Goal: Task Accomplishment & Management: Manage account settings

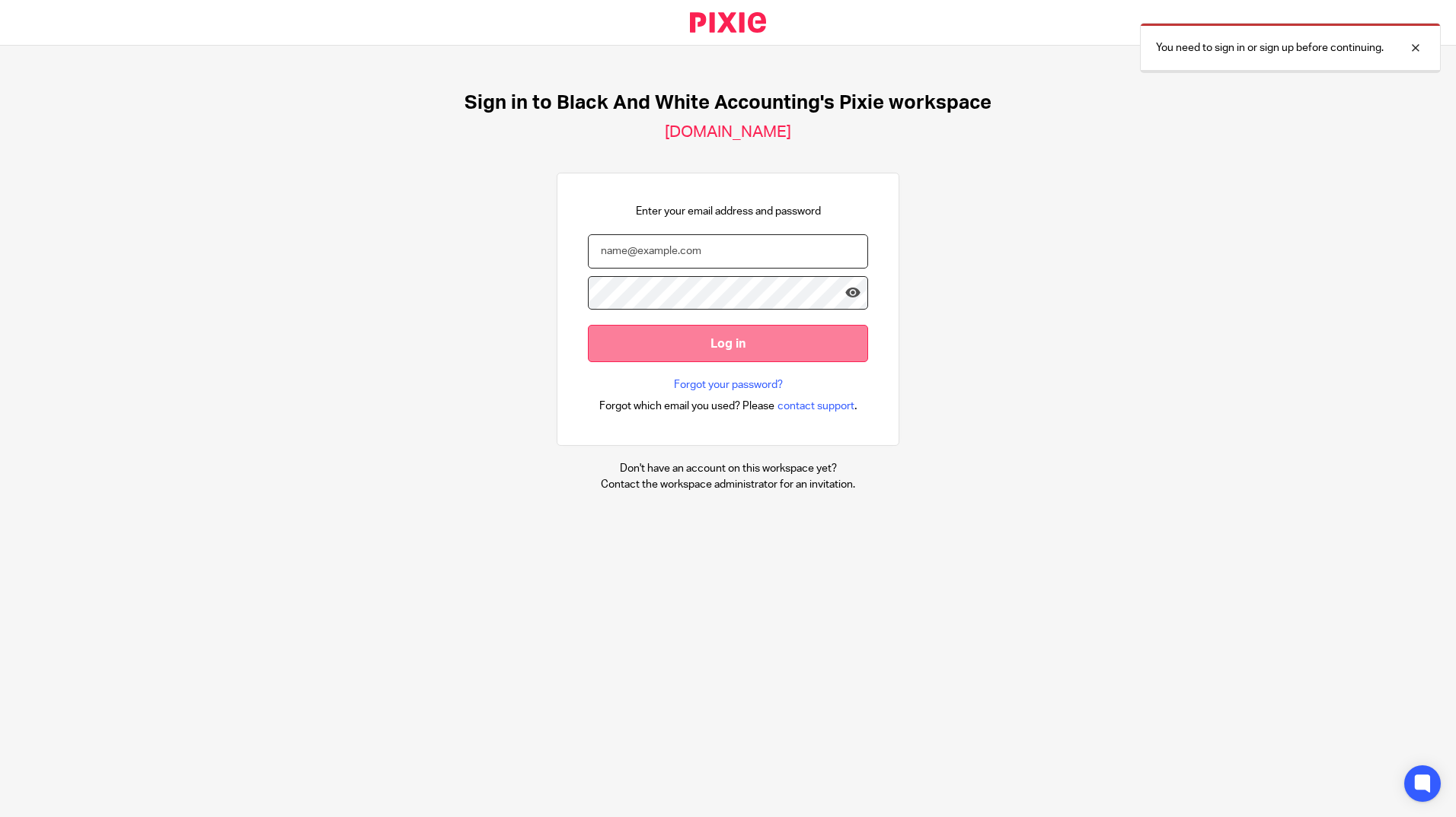
type input "jon@blackandwhiteaccounting.co.uk"
click at [680, 342] on input "Log in" at bounding box center [728, 344] width 280 height 37
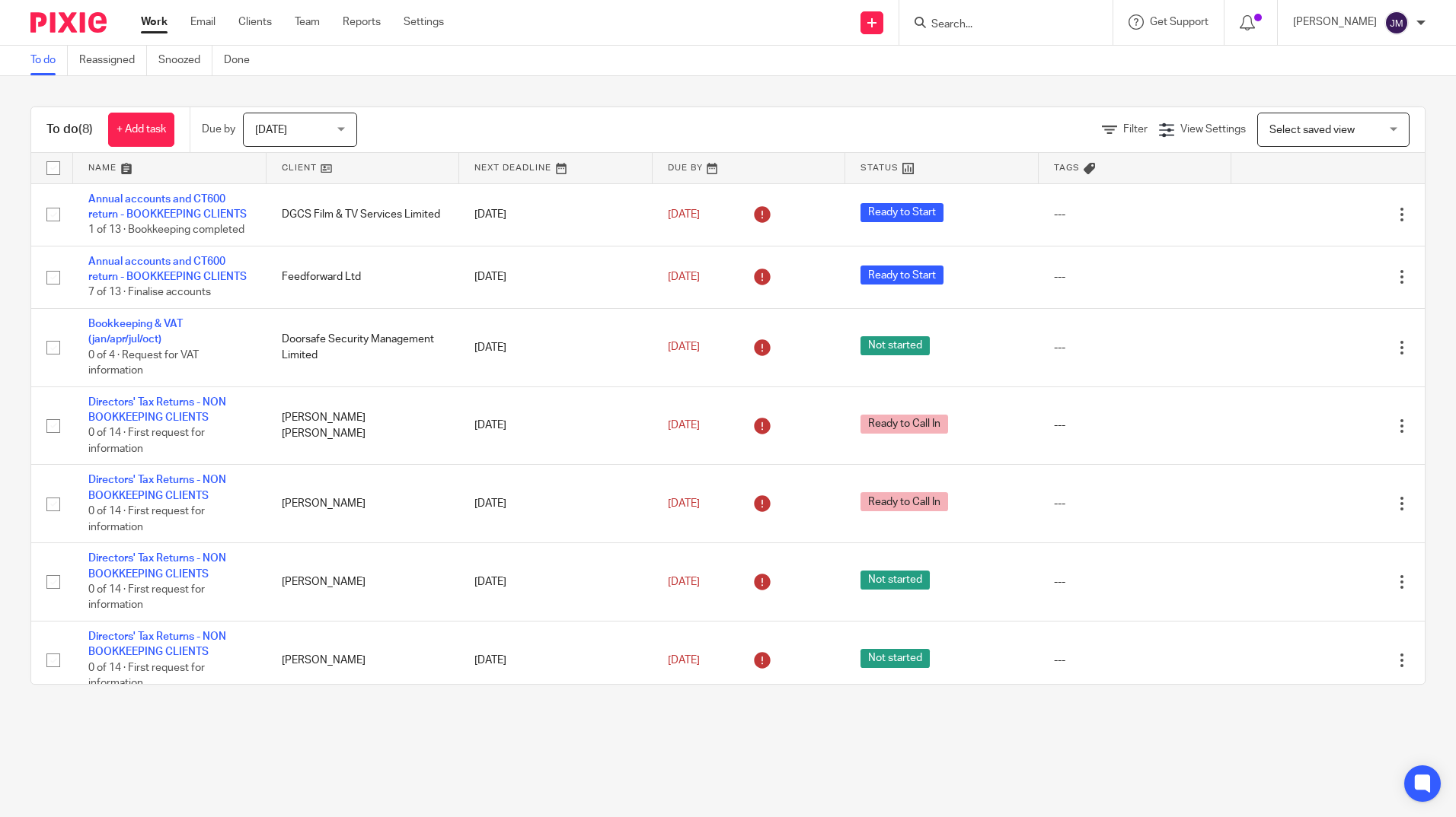
click at [1059, 18] on input "Search" at bounding box center [998, 25] width 137 height 14
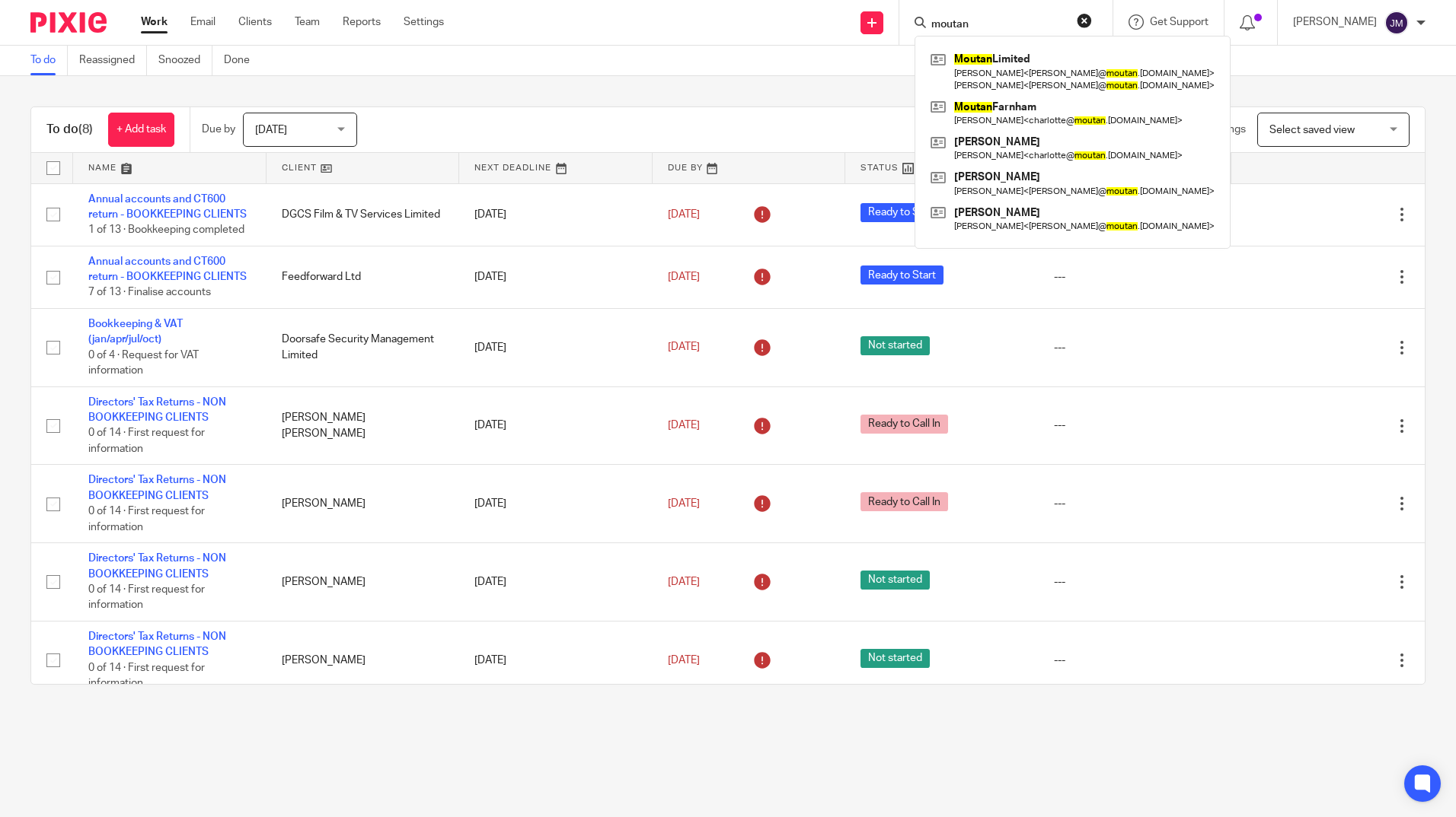
type input "moutan"
click button "submit" at bounding box center [0, 0] width 0 height 0
click at [1076, 69] on link at bounding box center [1072, 72] width 292 height 47
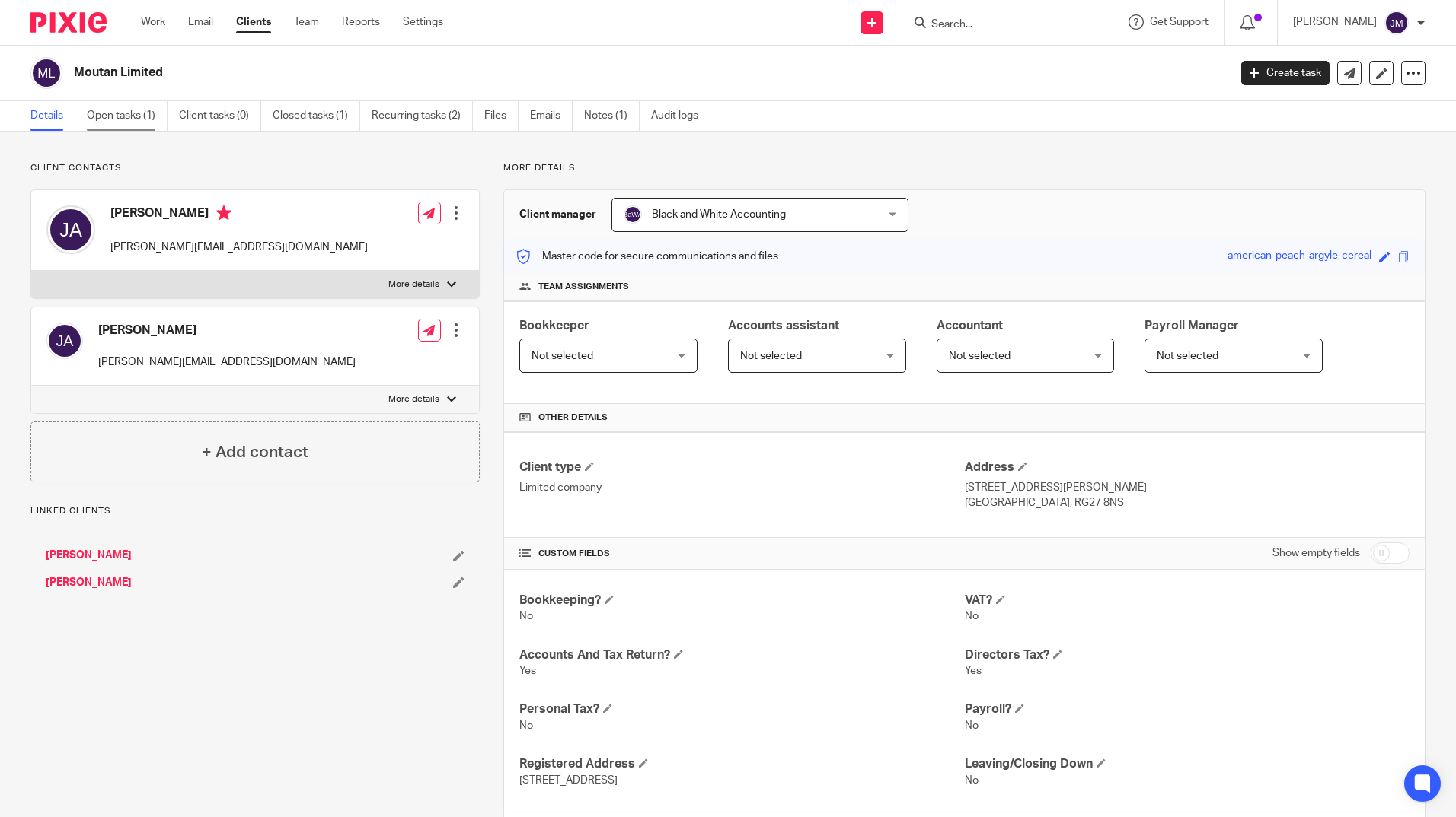
click at [116, 118] on link "Open tasks (1)" at bounding box center [128, 116] width 81 height 30
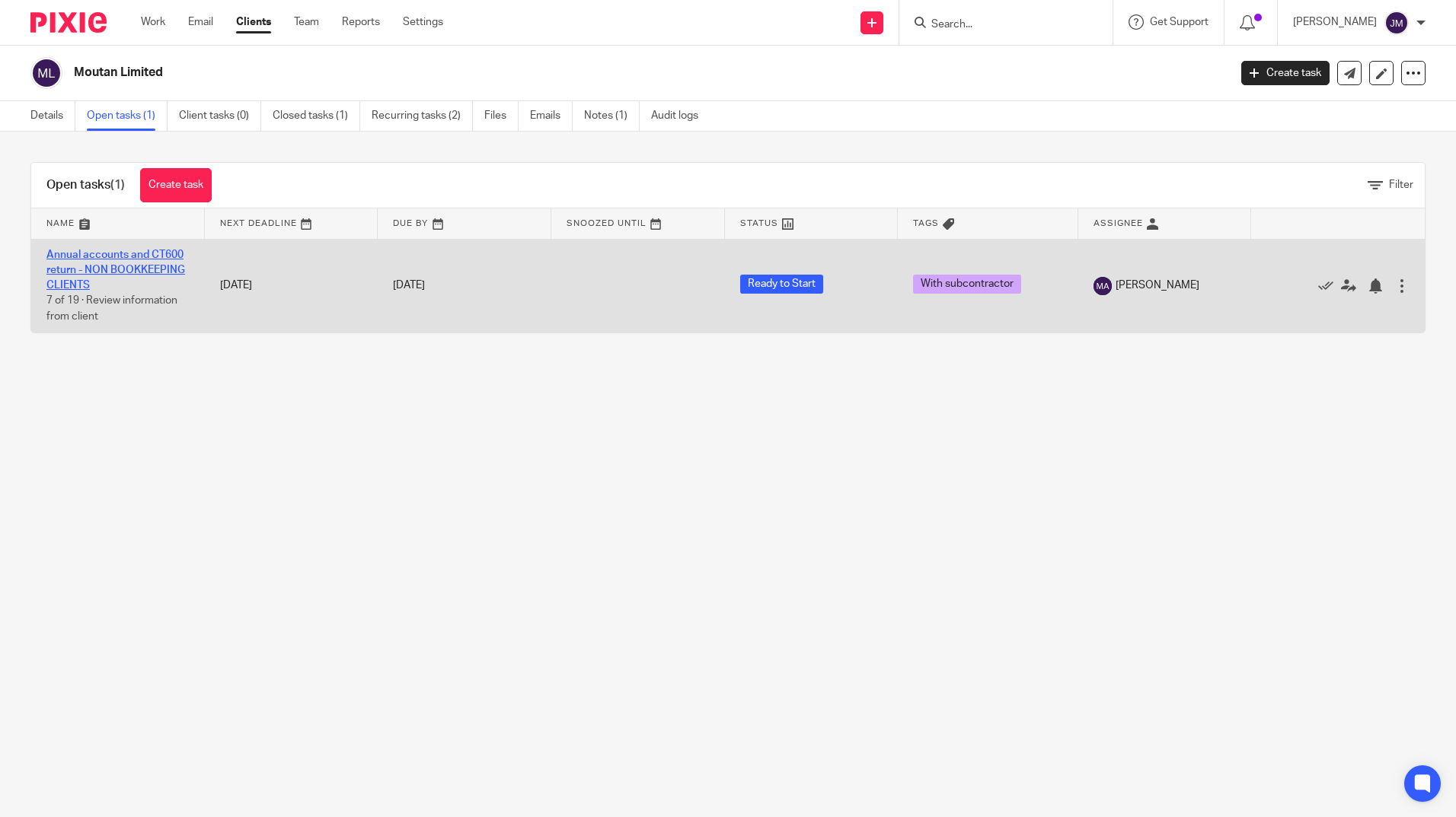
click at [157, 251] on link "Annual accounts and CT600 return - NON BOOKKEEPING CLIENTS" at bounding box center [116, 271] width 138 height 42
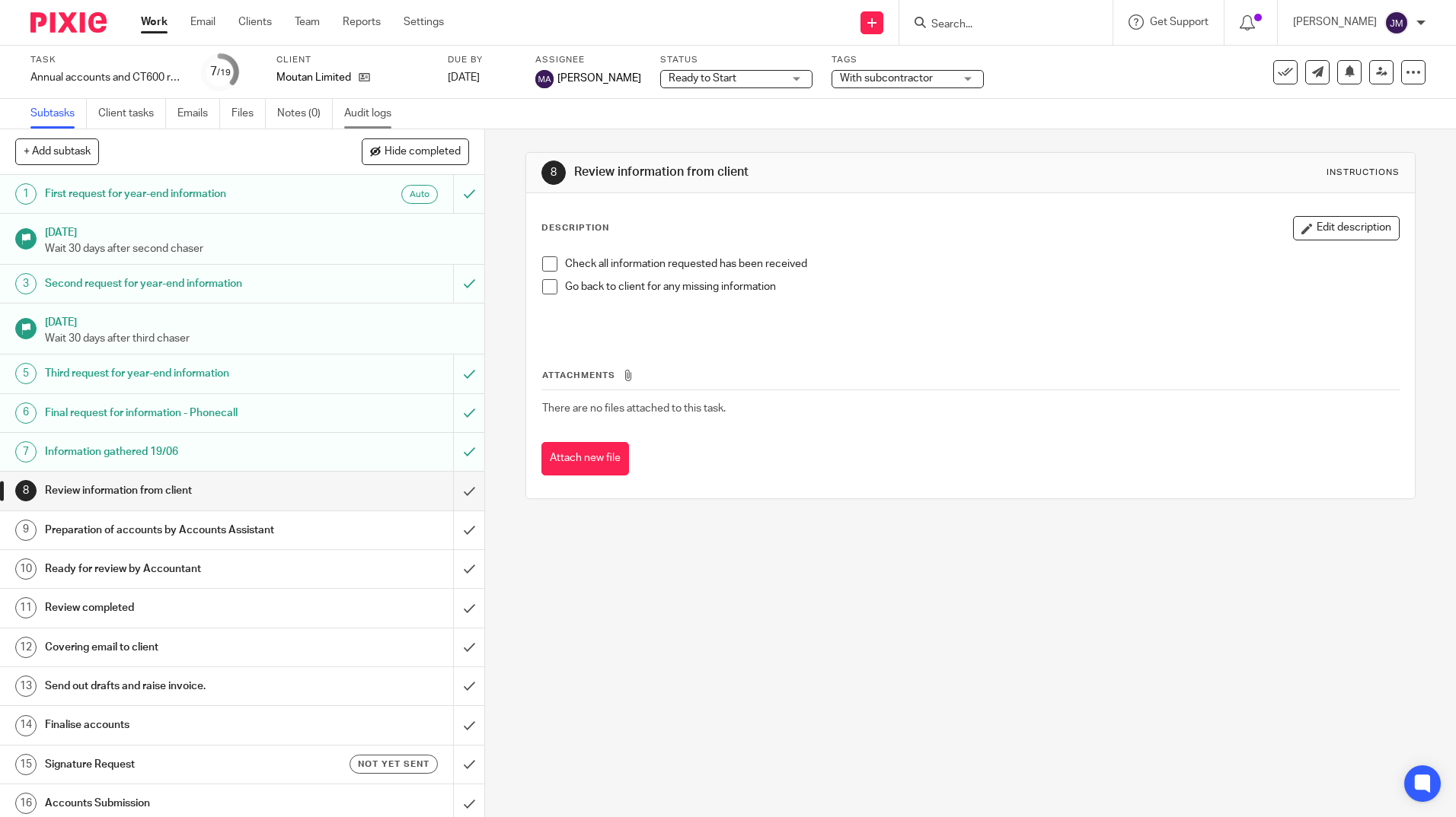
click at [365, 119] on link "Audit logs" at bounding box center [373, 113] width 58 height 30
click at [1065, 28] on input "Search" at bounding box center [998, 25] width 137 height 14
paste input "S4K BERKSHIRE LTD"
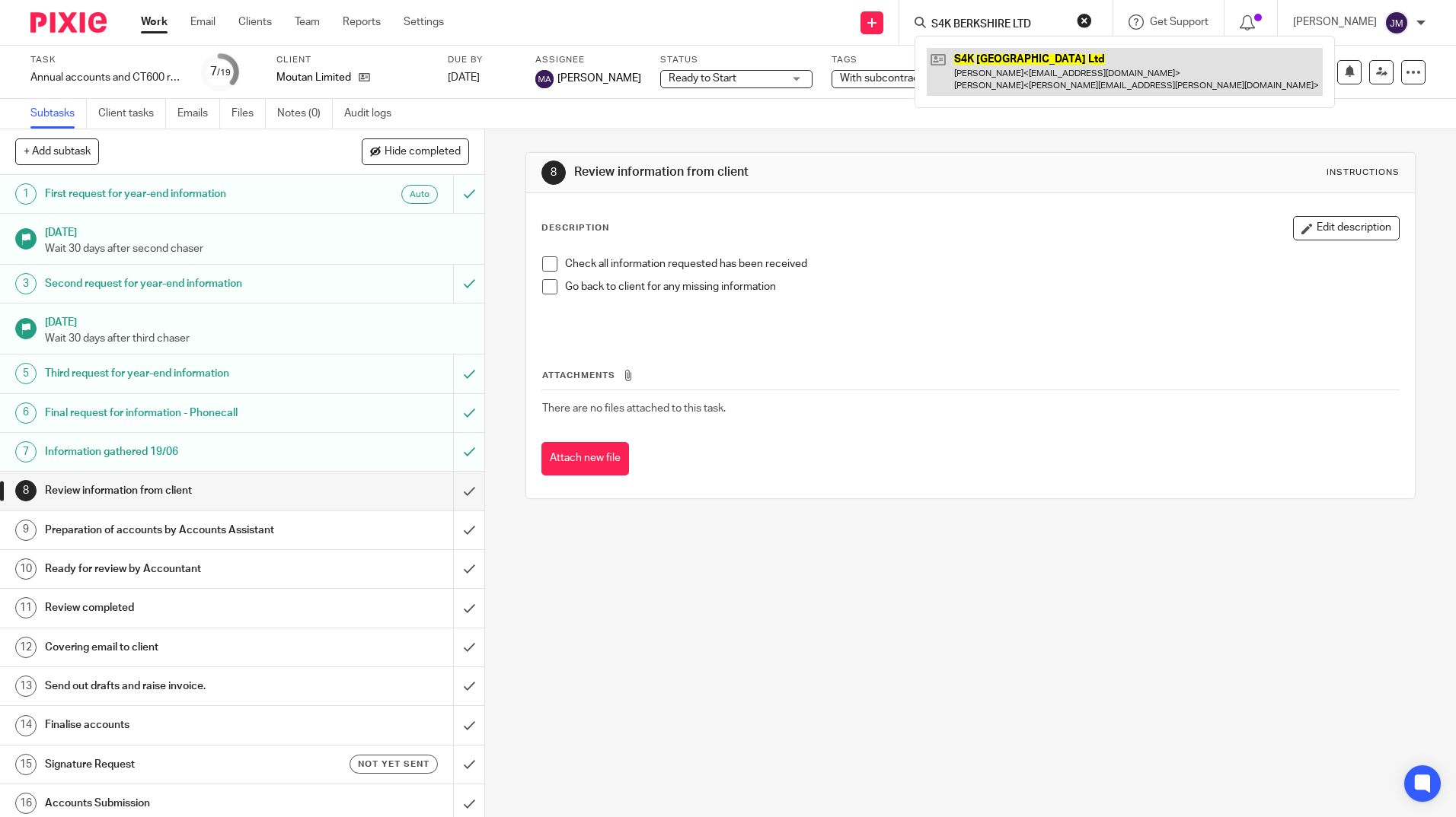
type input "S4K BERKSHIRE LTD"
click at [1045, 58] on link at bounding box center [1124, 72] width 396 height 47
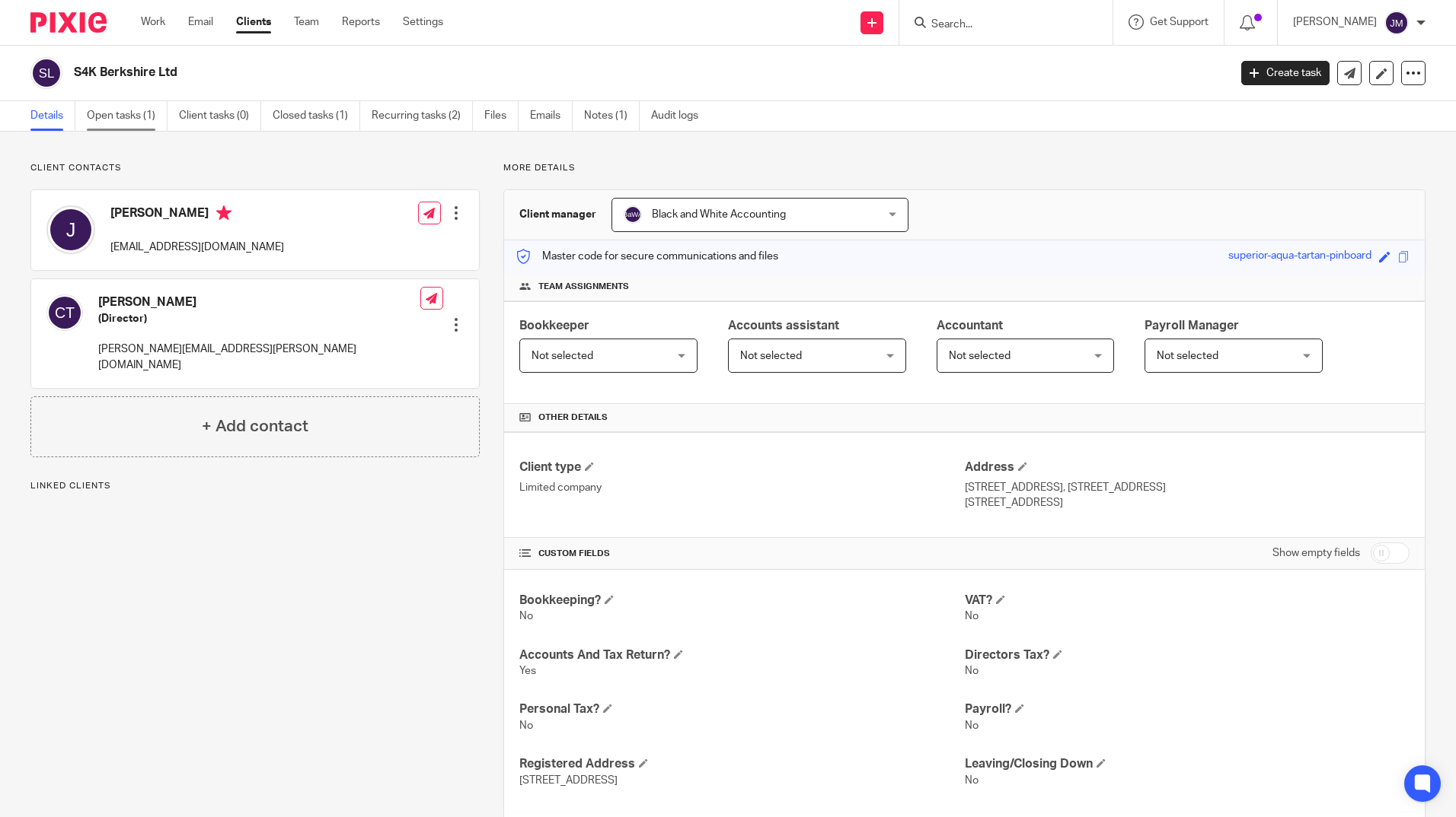
click at [120, 113] on link "Open tasks (1)" at bounding box center [128, 116] width 81 height 30
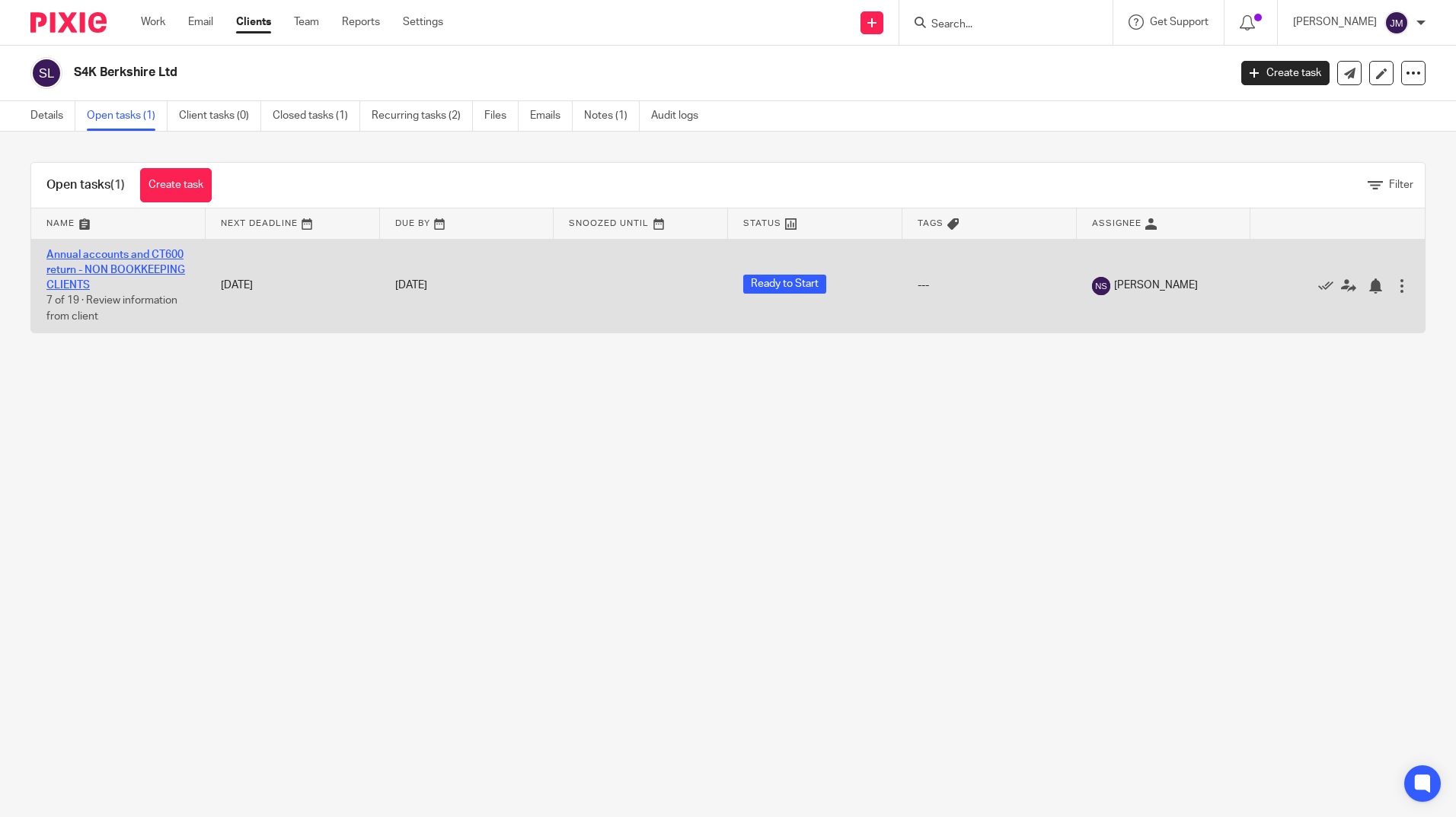
click at [103, 270] on link "Annual accounts and CT600 return - NON BOOKKEEPING CLIENTS" at bounding box center [116, 271] width 138 height 42
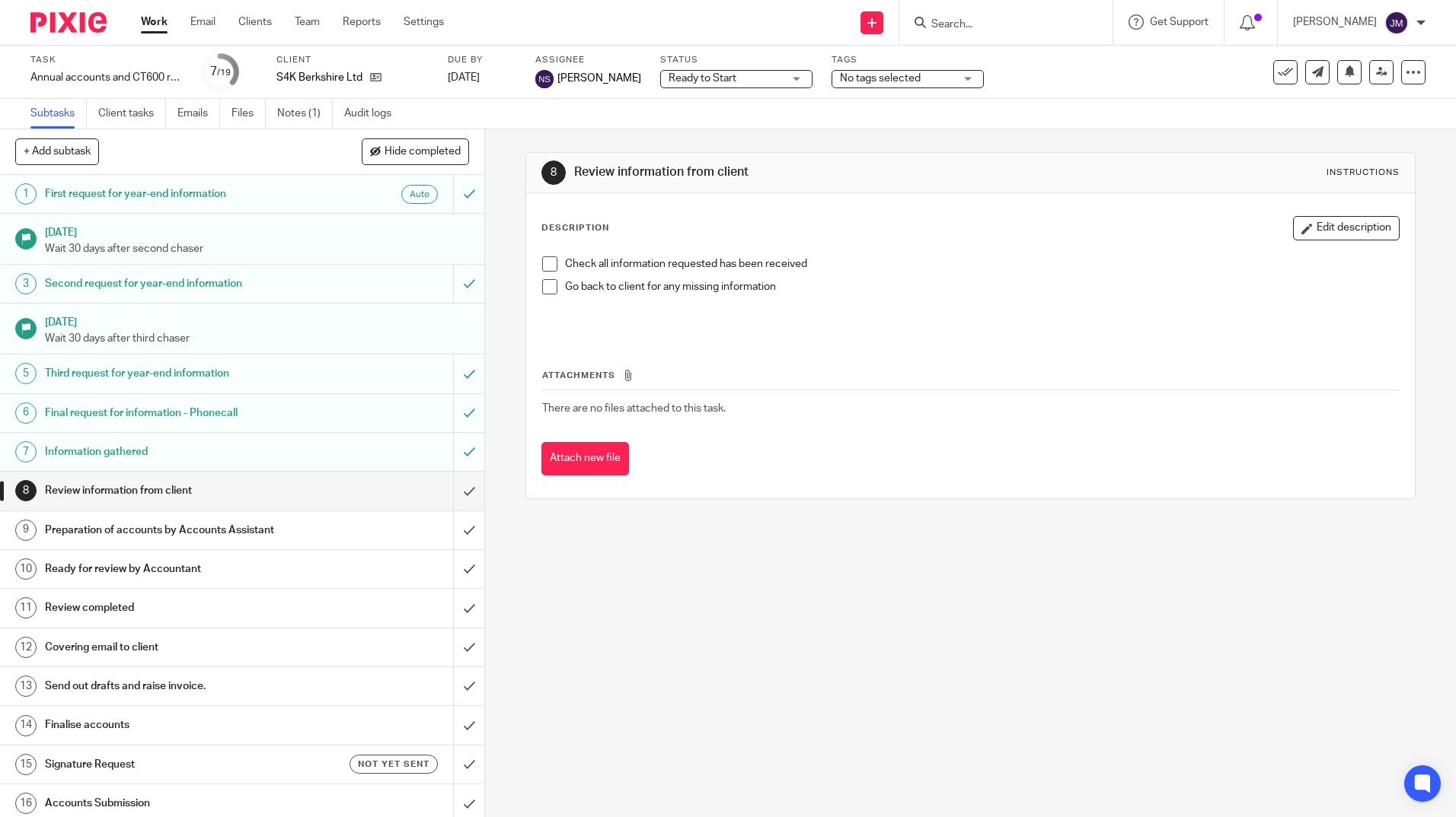
click at [1012, 24] on input "Search" at bounding box center [998, 25] width 137 height 14
type input "s4k berks"
click button "submit" at bounding box center [0, 0] width 0 height 0
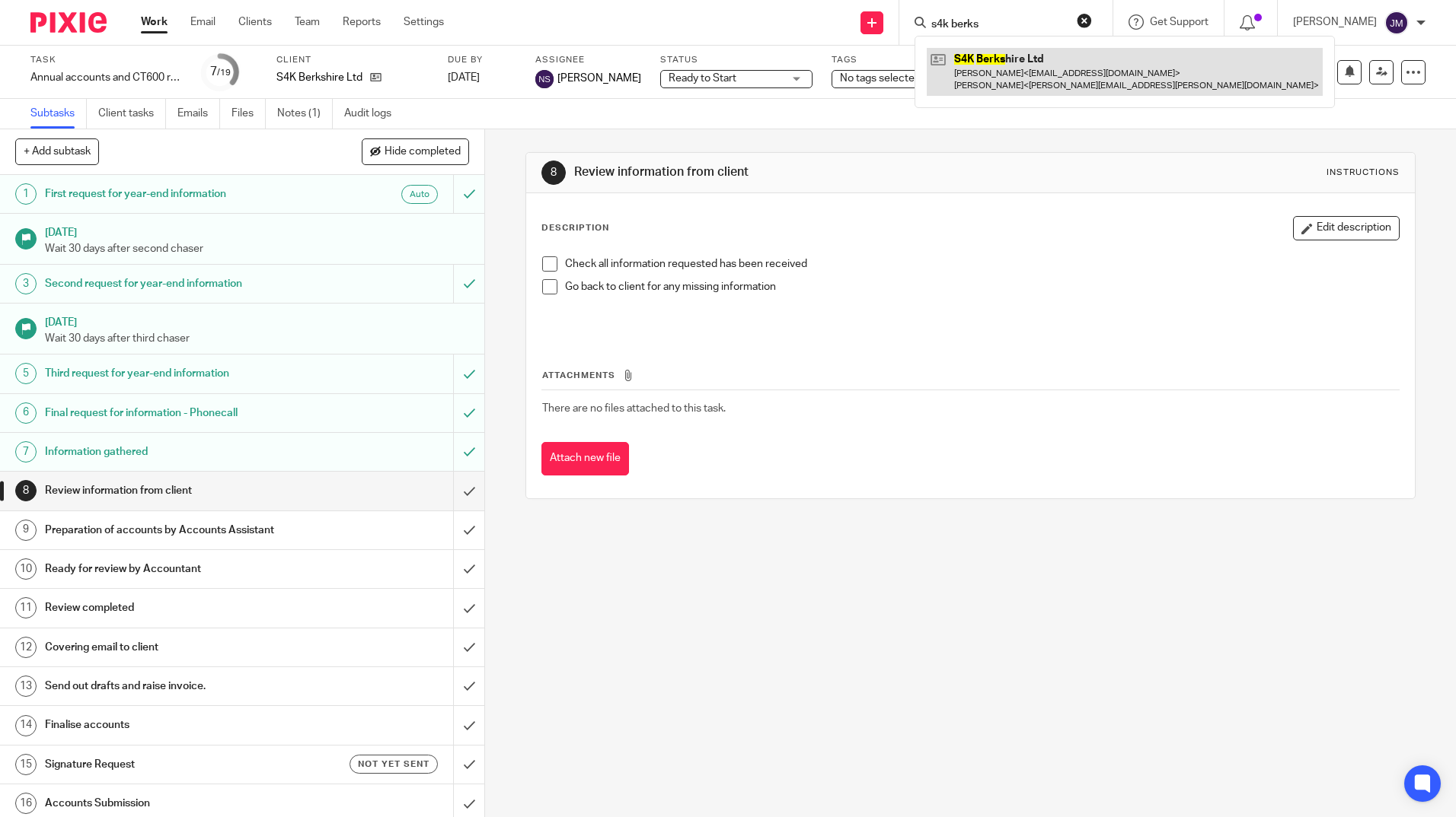
click at [1065, 62] on link at bounding box center [1124, 72] width 396 height 47
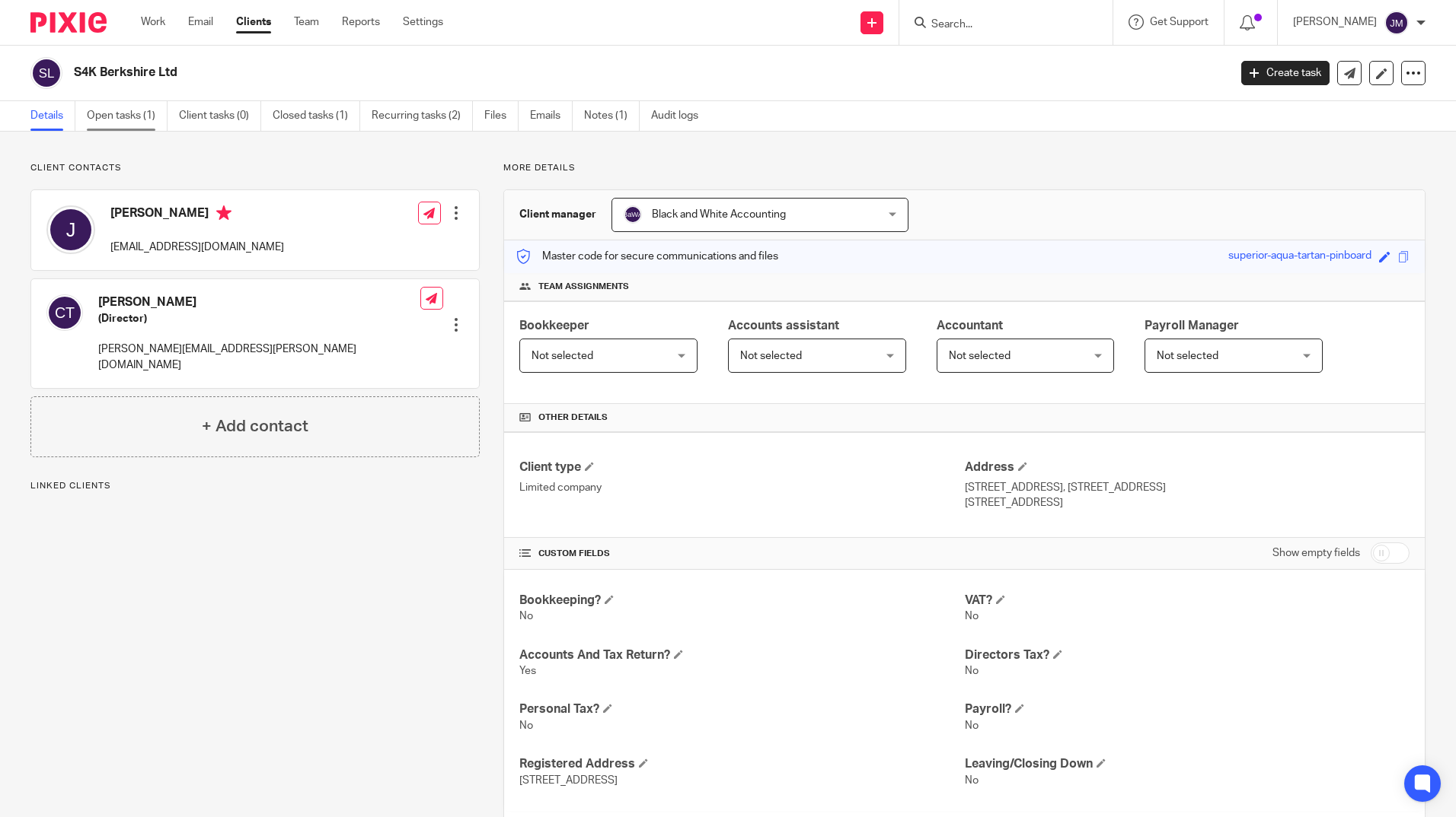
click at [146, 124] on link "Open tasks (1)" at bounding box center [128, 116] width 81 height 30
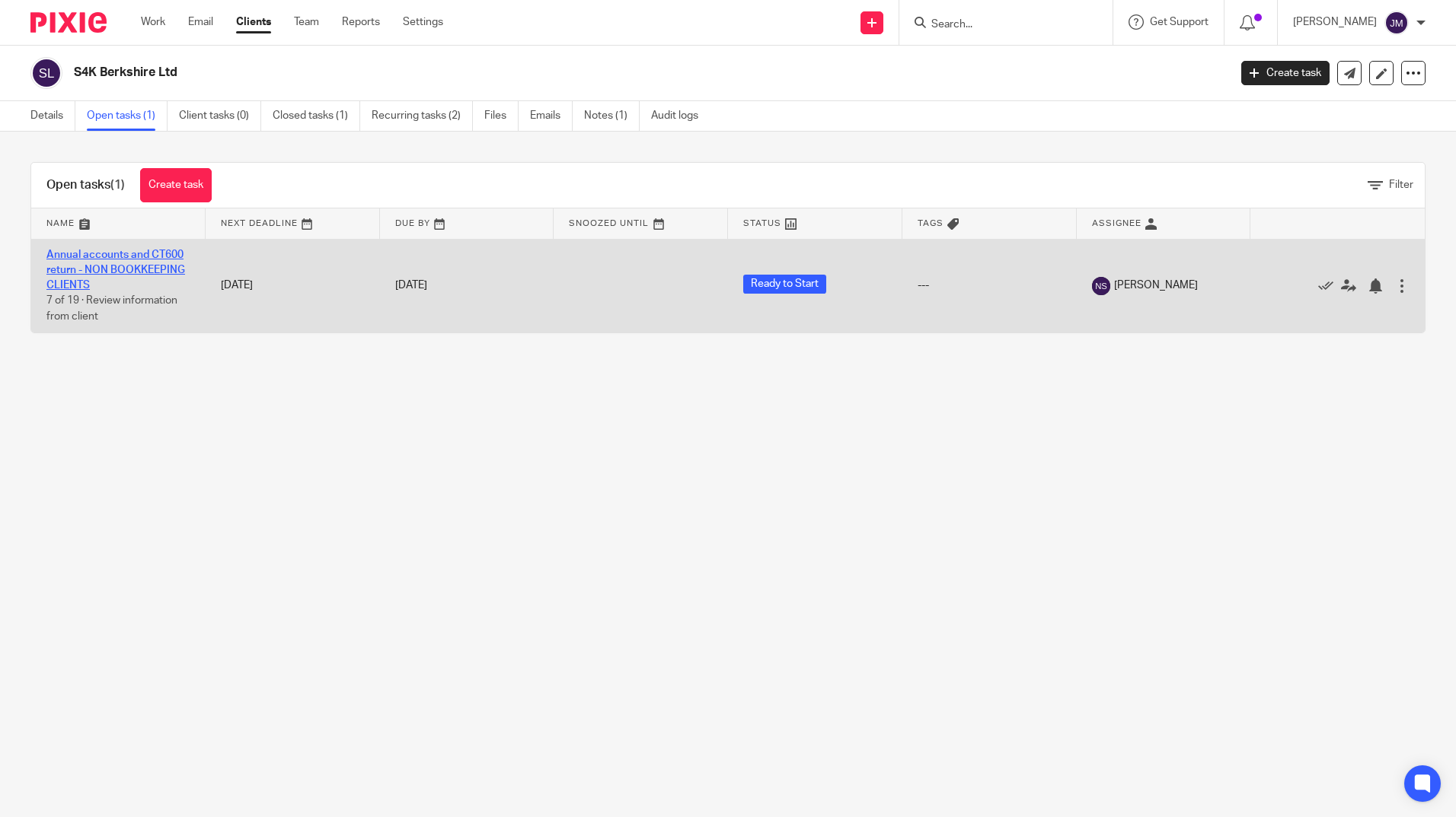
click at [93, 250] on link "Annual accounts and CT600 return - NON BOOKKEEPING CLIENTS" at bounding box center [116, 271] width 138 height 42
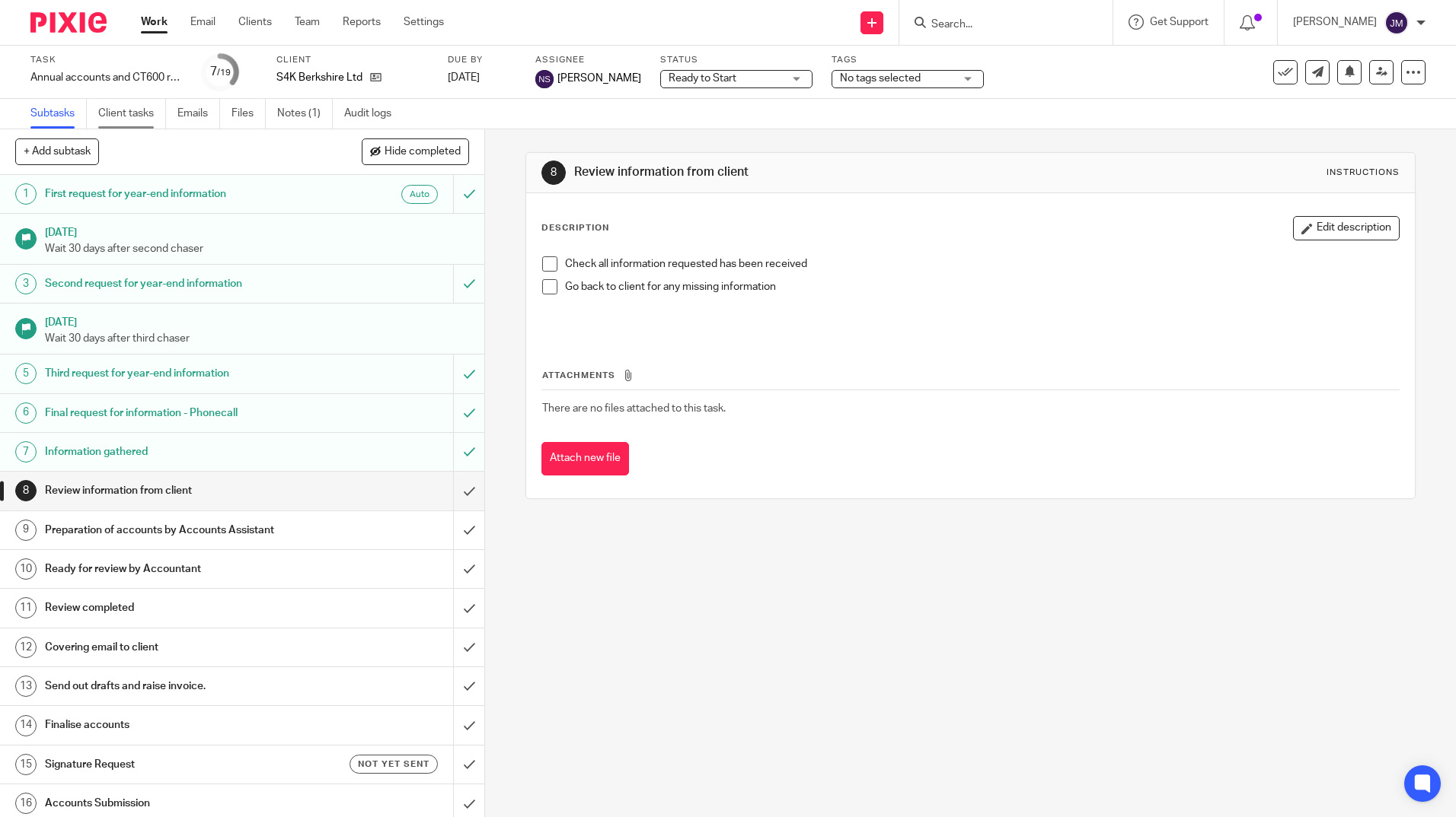
click at [122, 124] on link "Client tasks" at bounding box center [131, 113] width 68 height 30
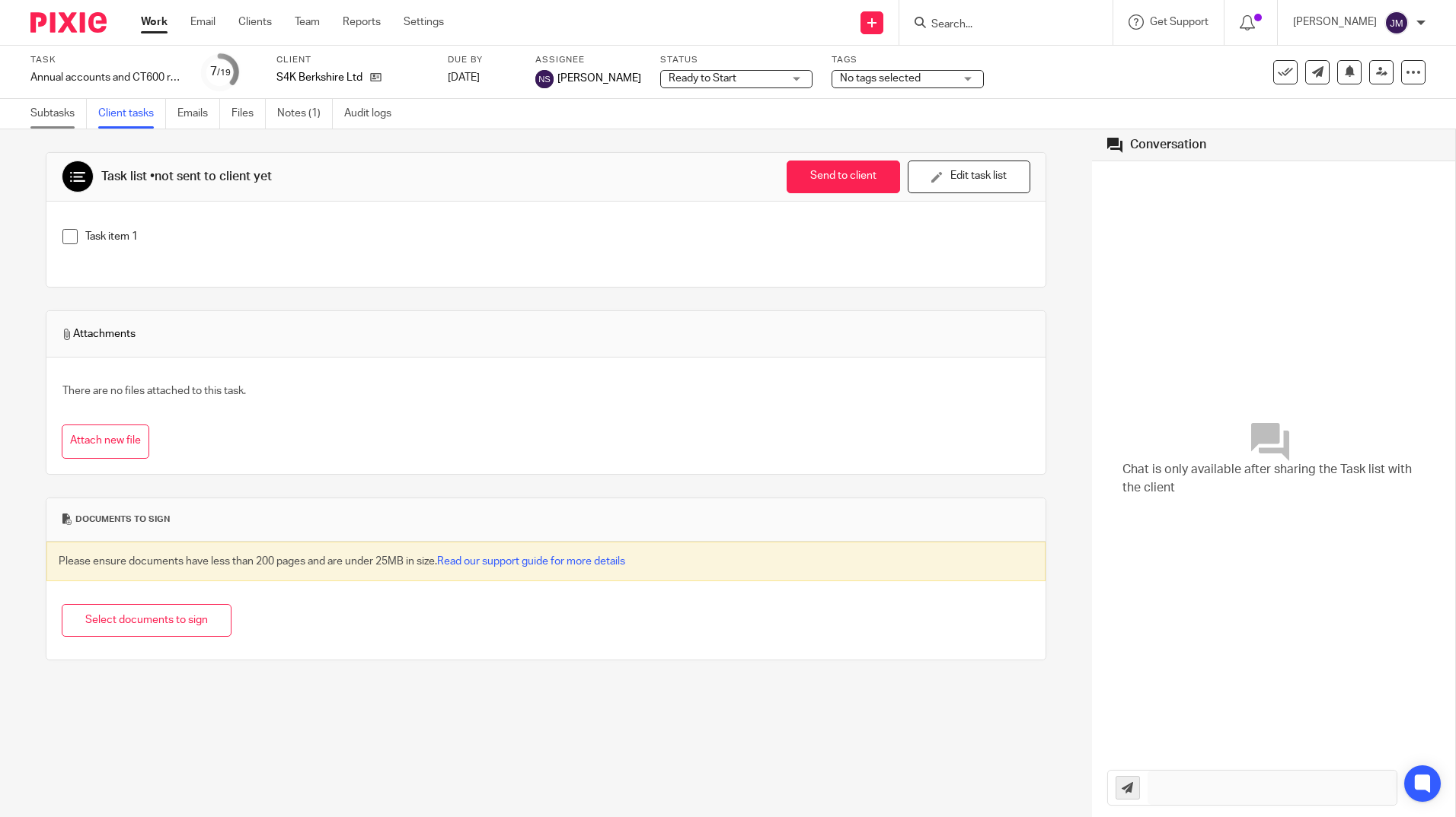
click at [66, 118] on link "Subtasks" at bounding box center [58, 113] width 56 height 30
